Goal: Answer question/provide support

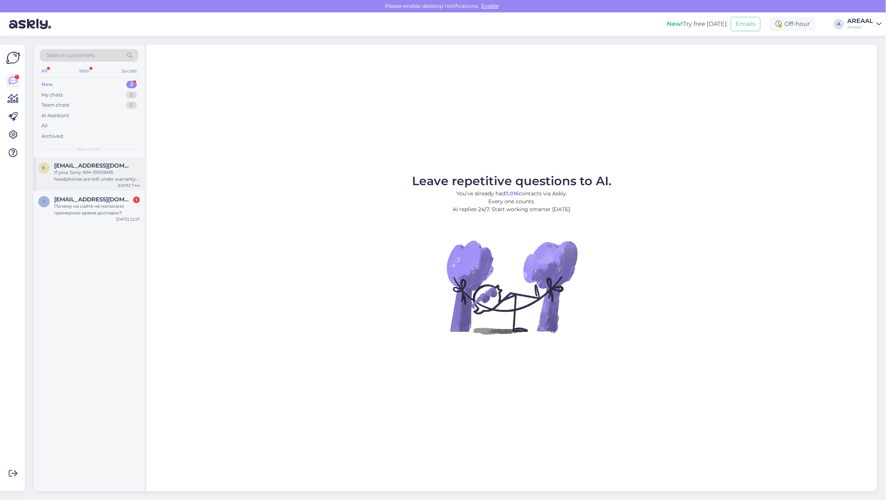
click at [125, 167] on div "[EMAIL_ADDRESS][DOMAIN_NAME]" at bounding box center [97, 165] width 86 height 7
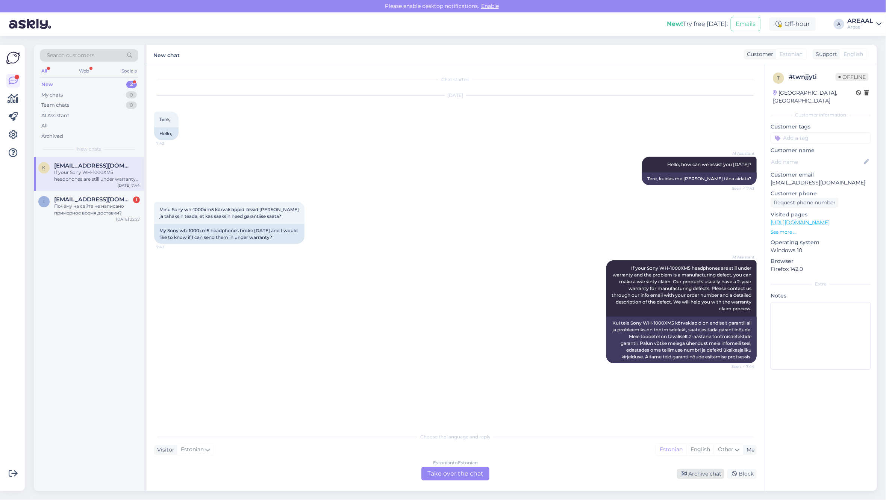
click at [709, 478] on div "Archive chat" at bounding box center [700, 474] width 47 height 10
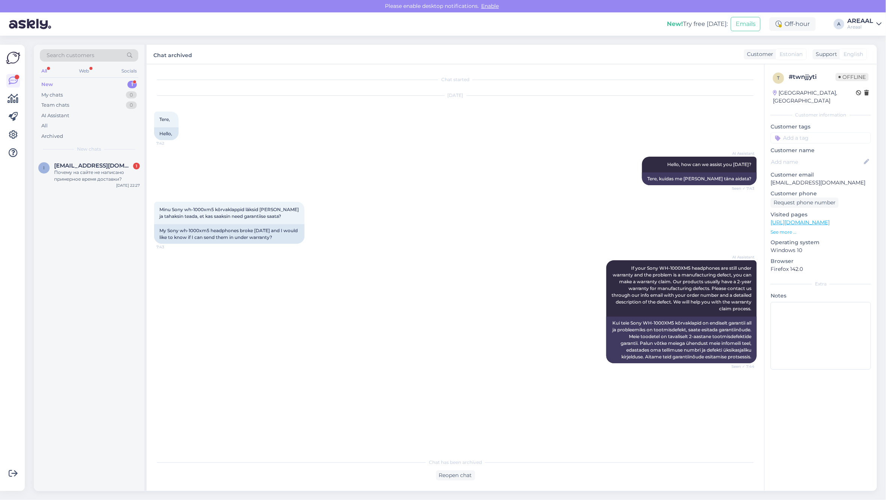
click at [103, 150] on div "New chats" at bounding box center [89, 149] width 99 height 7
click at [104, 172] on div "Почему на сайте не написано примерное время доставки?" at bounding box center [97, 176] width 86 height 14
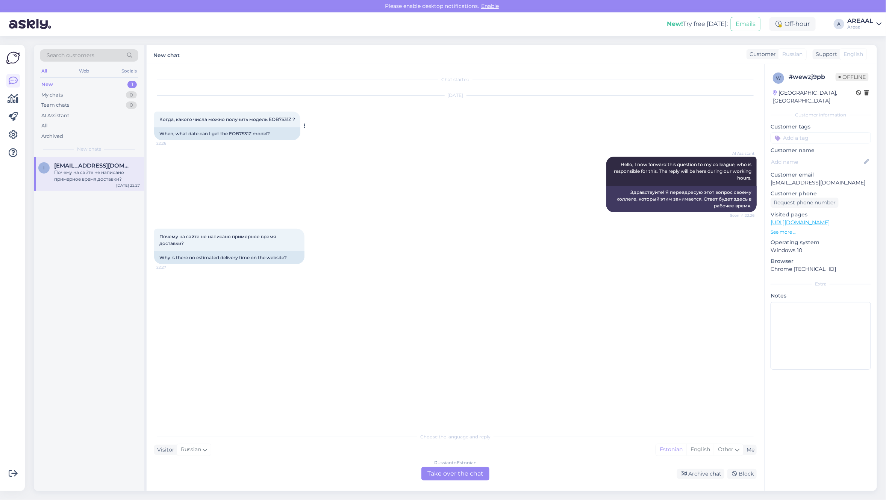
click at [271, 122] on div "Когда, какого числа можно получить модель EOB7S31Z ? 22:26" at bounding box center [227, 120] width 146 height 16
click at [278, 122] on div "Когда, какого числа можно получить модель EOB7S31Z ? 22:26" at bounding box center [227, 120] width 146 height 16
copy span "EOB7S31Z"
click at [278, 122] on div "Когда, какого числа можно получить модель EOB7S31Z ? 22:26" at bounding box center [227, 120] width 146 height 16
click at [461, 475] on div "Russian to Estonian Take over the chat" at bounding box center [456, 474] width 68 height 14
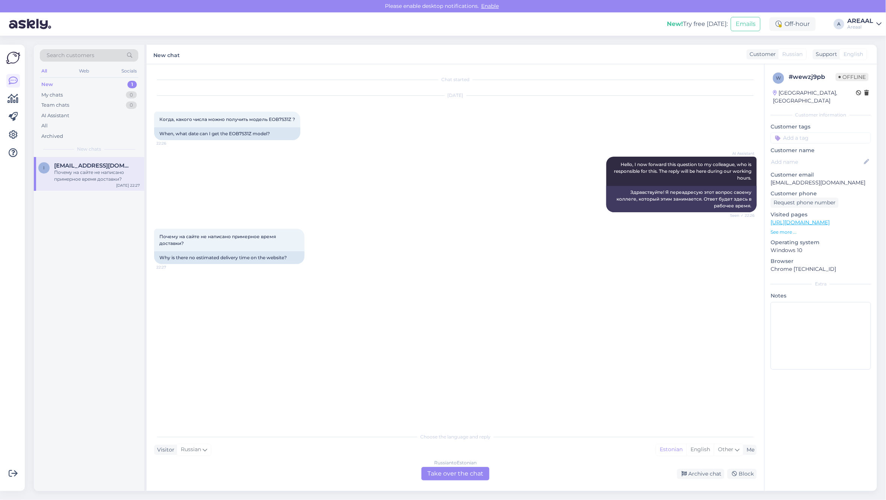
click at [458, 464] on div "Russian to Estonian" at bounding box center [455, 463] width 42 height 7
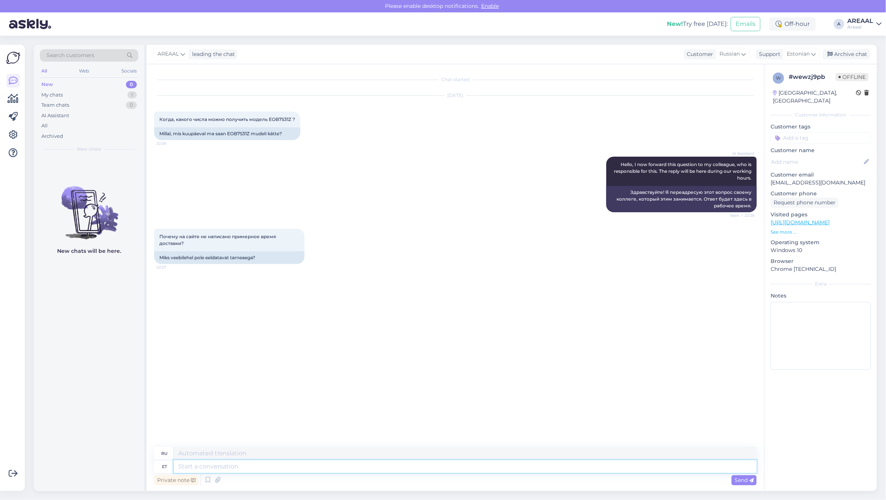
click at [459, 467] on textarea at bounding box center [465, 467] width 583 height 13
type textarea "Approximate delivery"
type textarea "Приблизительный"
type textarea "Approximate delivery itm"
type textarea "Ориентировочная доставка"
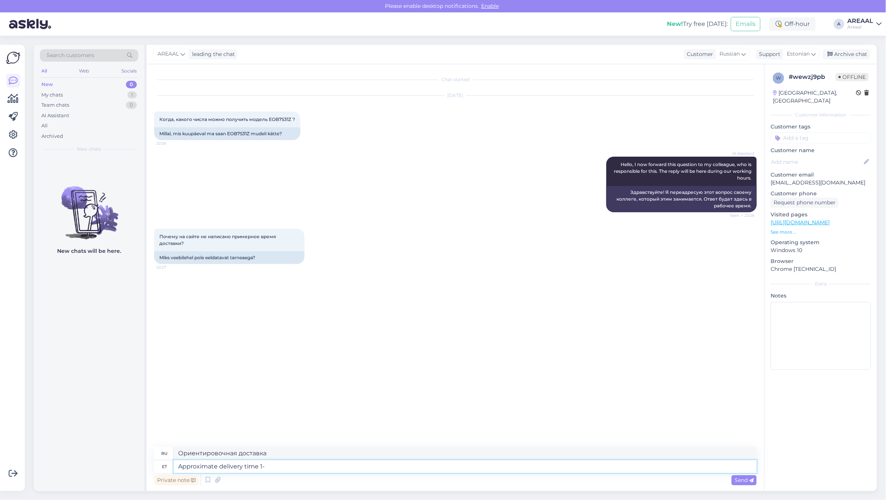
type textarea "Approximate delivery time 1-2"
type textarea "Примерное время доставки"
type textarea "Approximate delivery time 1-2 wee"
type textarea "Примерное время доставки 1-2"
type textarea "Approximate delivery time 1-2 weeks"
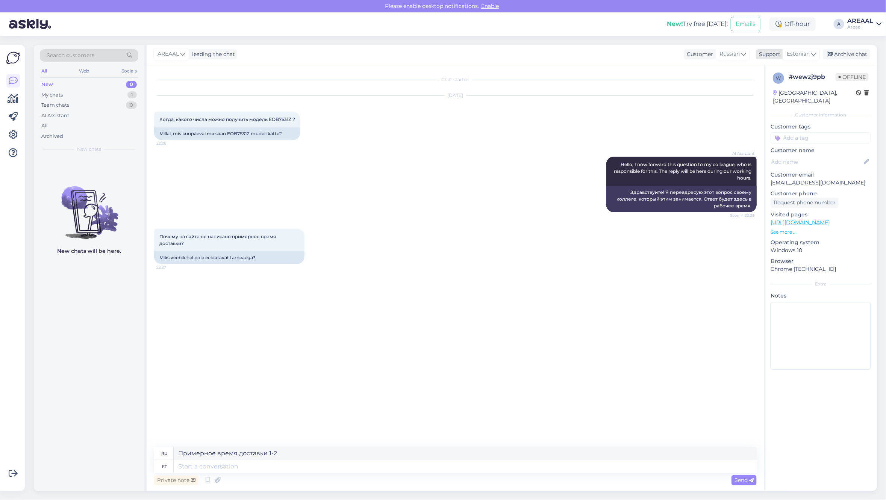
click at [806, 50] on span "Estonian" at bounding box center [798, 54] width 23 height 8
type input "eng"
click at [785, 85] on link "English" at bounding box center [788, 88] width 83 height 12
click at [513, 468] on textarea at bounding box center [465, 467] width 583 height 13
paste textarea "Approximate delivery time 1-2 weeks"
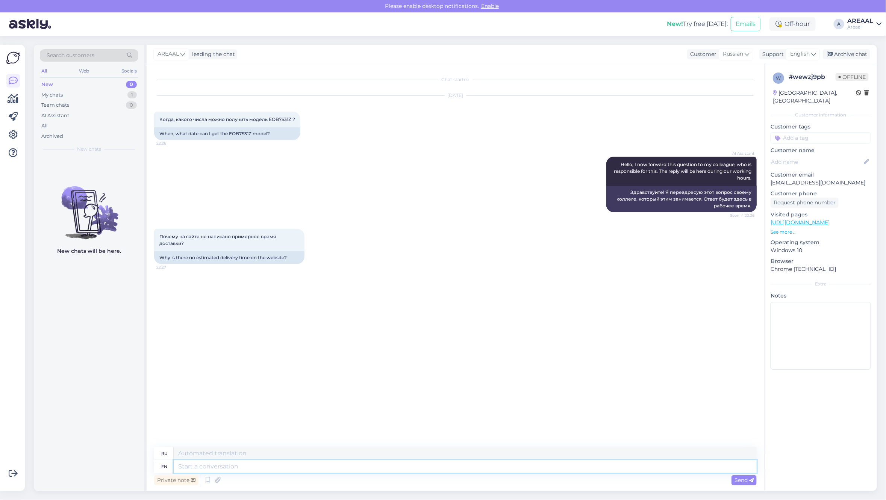
type textarea "Approximate delivery time 1-2 weeks"
type textarea "Ориентировочный срок доставки 1-2 недели."
click at [843, 58] on div "Archive chat" at bounding box center [846, 54] width 47 height 10
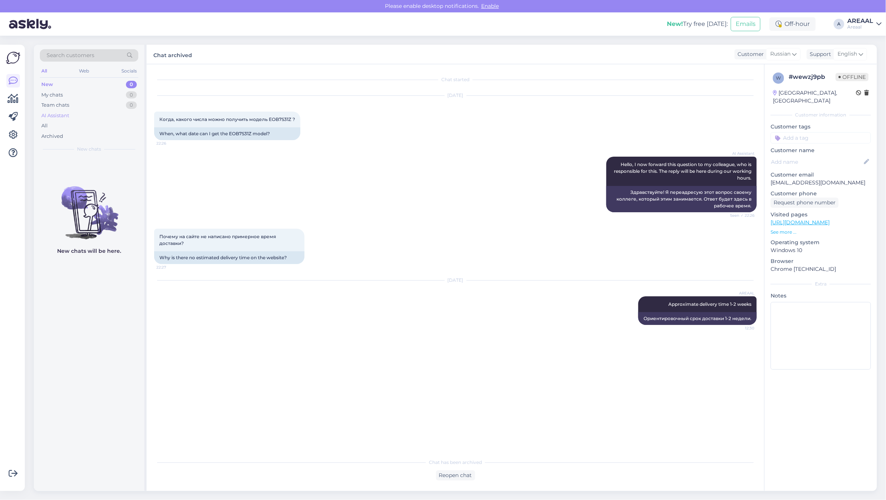
click at [86, 120] on div "AI Assistant" at bounding box center [89, 116] width 99 height 11
click at [86, 126] on div "All" at bounding box center [89, 126] width 99 height 11
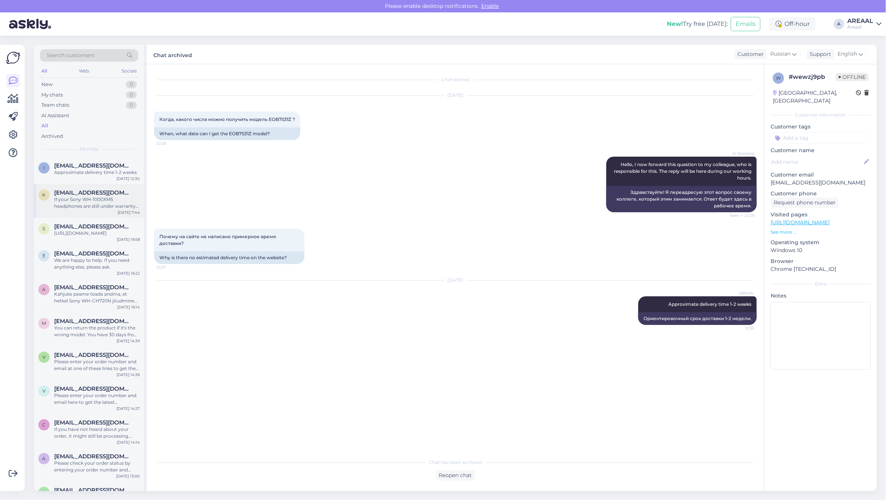
click at [106, 185] on div "k [EMAIL_ADDRESS][DOMAIN_NAME] If your Sony WH-1000XM5 headphones are still und…" at bounding box center [89, 201] width 111 height 34
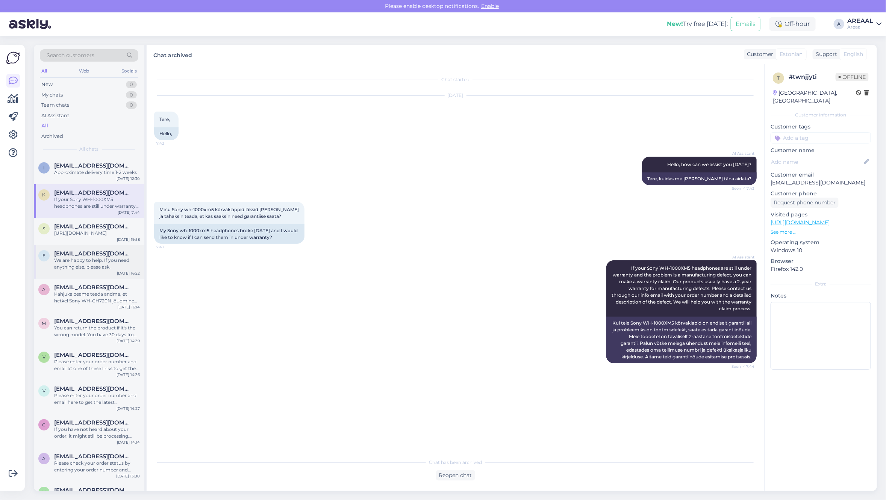
click at [107, 246] on div "e [EMAIL_ADDRESS][DOMAIN_NAME] We are happy to help. If you need anything else,…" at bounding box center [89, 262] width 111 height 34
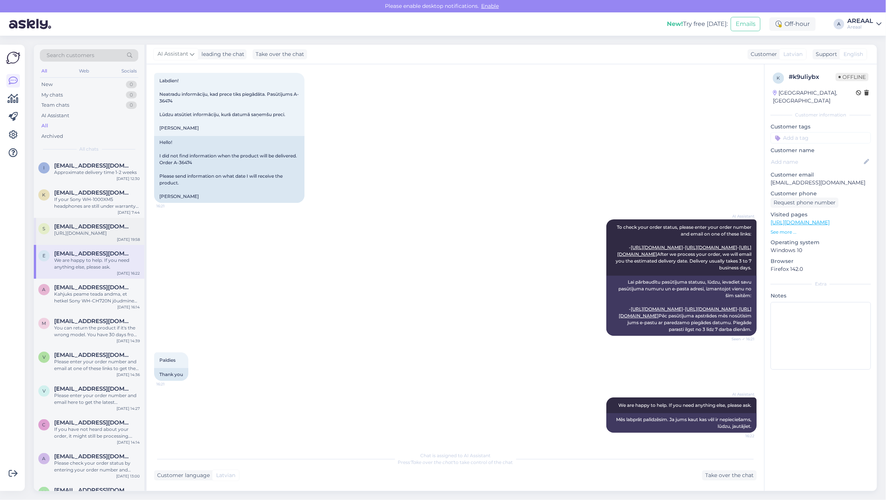
click at [108, 234] on div "[URL][DOMAIN_NAME]" at bounding box center [97, 233] width 86 height 7
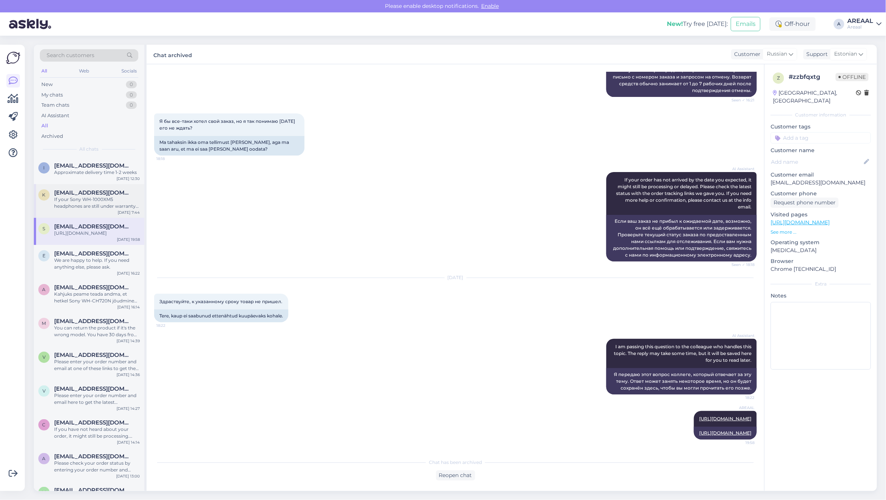
click at [104, 187] on div "k [EMAIL_ADDRESS][DOMAIN_NAME] If your Sony WH-1000XM5 headphones are still und…" at bounding box center [89, 201] width 111 height 34
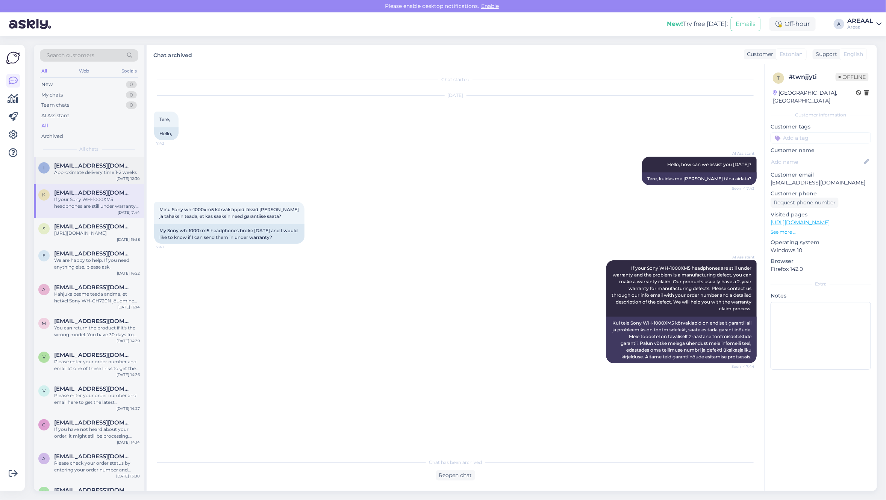
click at [102, 174] on div "Approximate delivery time 1-2 weeks" at bounding box center [97, 172] width 86 height 7
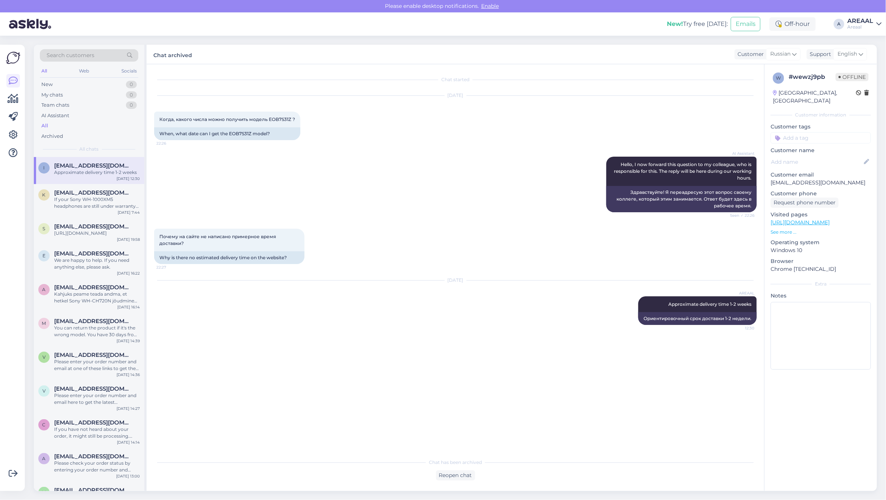
click at [854, 27] on div "Areaal" at bounding box center [861, 27] width 26 height 6
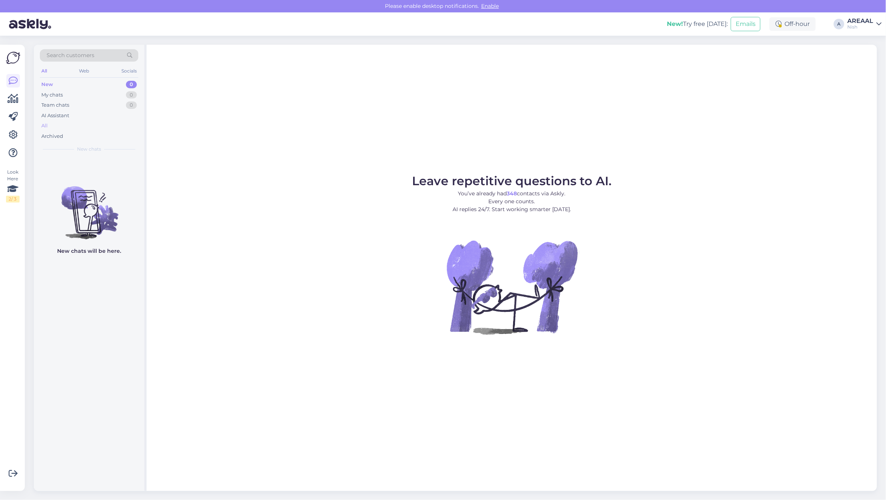
click at [95, 124] on div "All" at bounding box center [89, 126] width 99 height 11
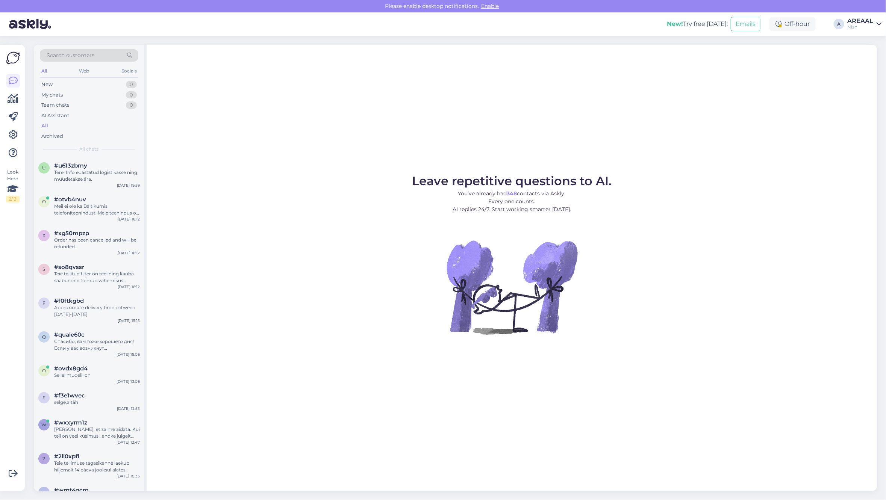
click at [102, 173] on div "Tere! Info edastatud logistikasse ning muudetakse ära." at bounding box center [97, 176] width 86 height 14
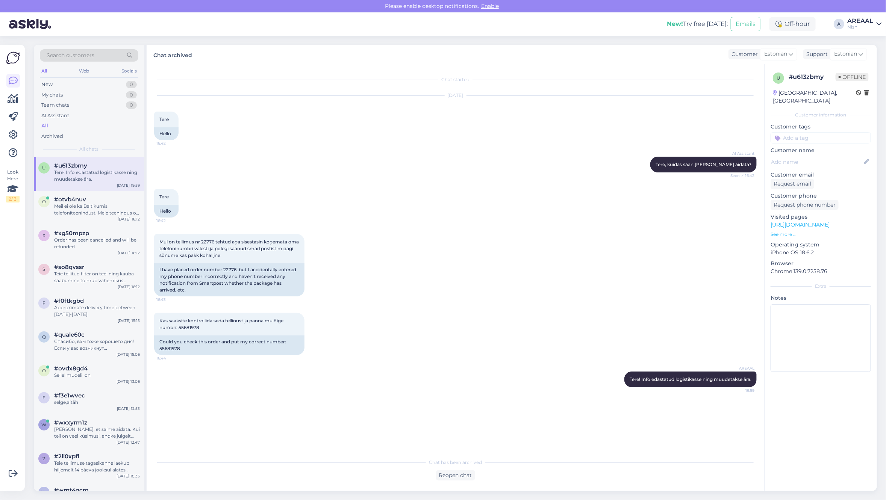
click at [862, 25] on div "Nish" at bounding box center [861, 27] width 26 height 6
click at [862, 39] on button "Open" at bounding box center [865, 42] width 21 height 12
